Goal: Find contact information: Find contact information

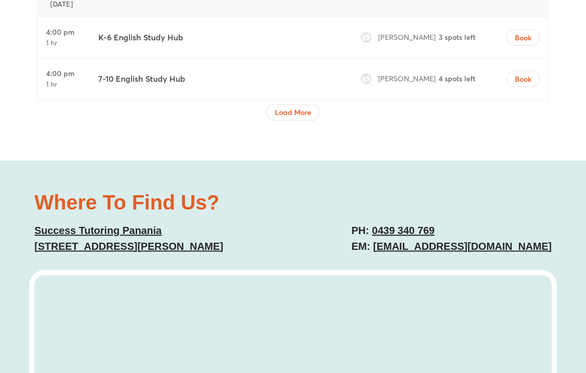
scroll to position [3977, 0]
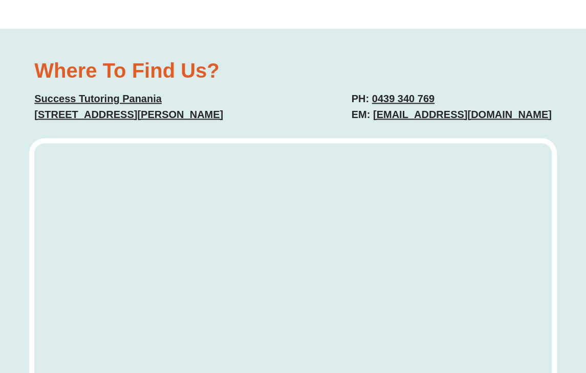
copy h2 "[EMAIL_ADDRESS][DOMAIN_NAME]"
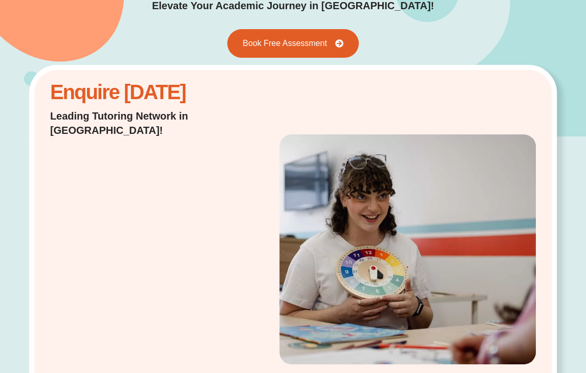
scroll to position [0, 0]
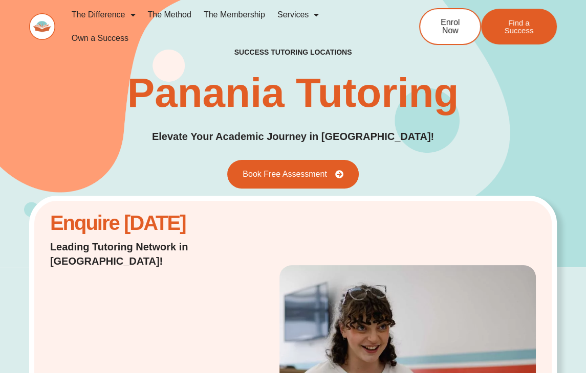
click at [258, 19] on link "The Membership" at bounding box center [234, 15] width 74 height 24
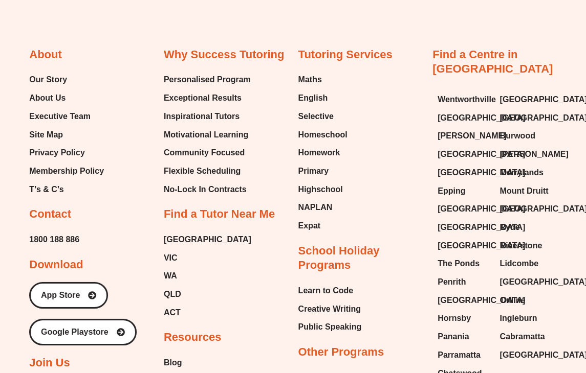
scroll to position [2422, 0]
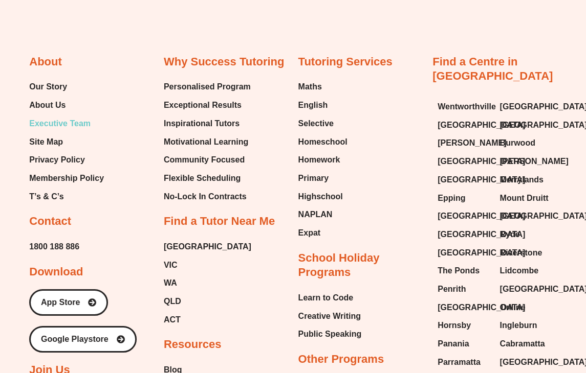
click at [86, 116] on span "Executive Team" at bounding box center [59, 123] width 61 height 15
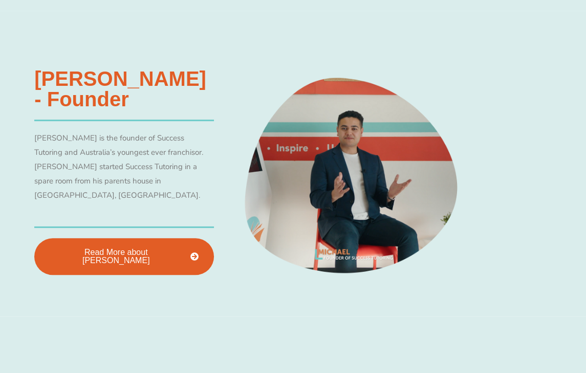
scroll to position [401, 0]
